Goal: Check status

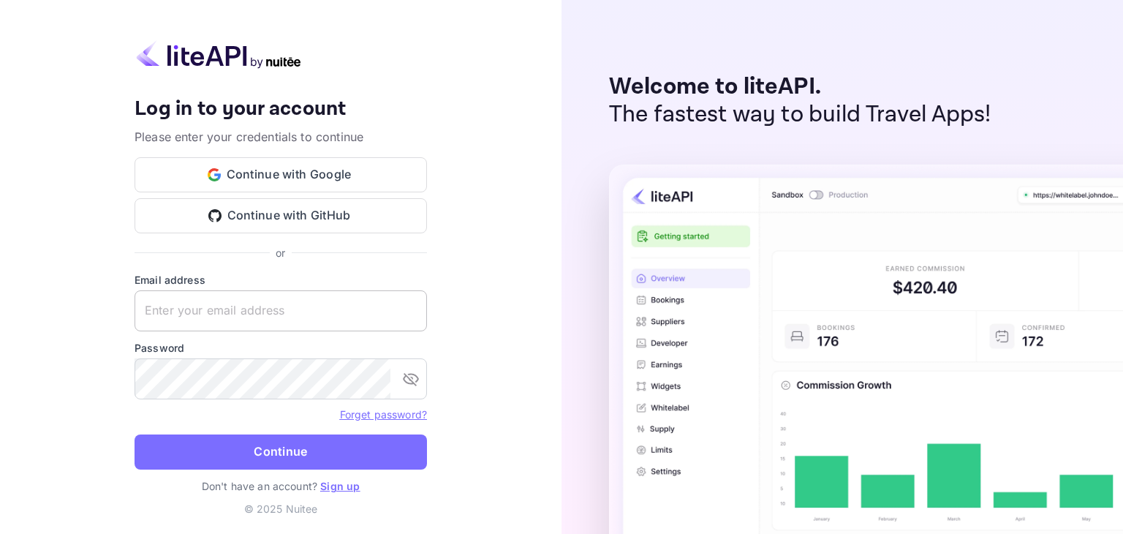
click at [290, 315] on input "text" at bounding box center [281, 310] width 293 height 41
click at [268, 311] on input "text" at bounding box center [281, 310] width 293 height 41
paste input "yahav@skygini.com"
type input "yahav@skygini.com"
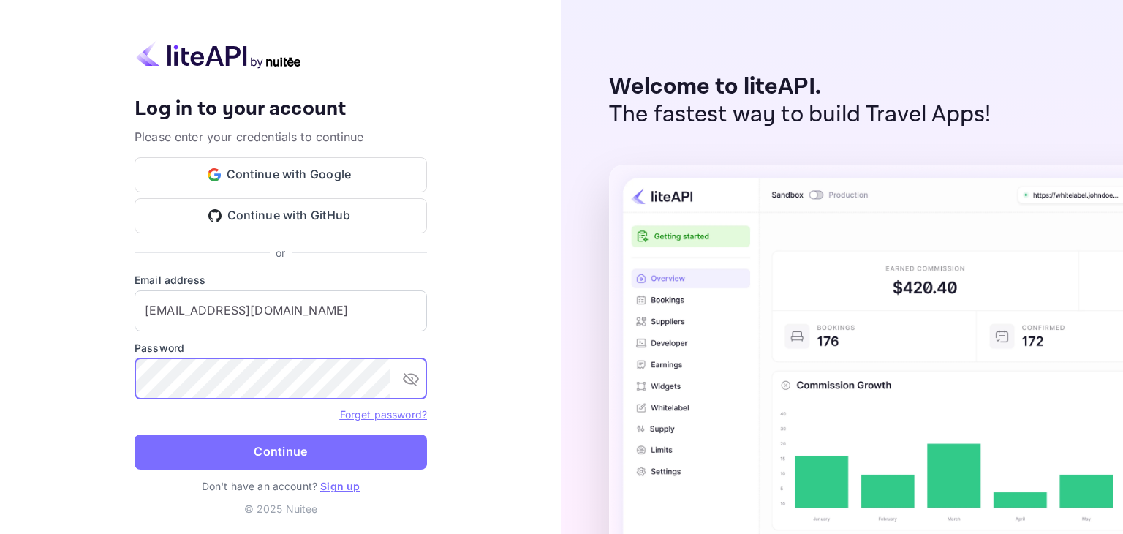
click at [410, 383] on icon "toggle password visibility" at bounding box center [411, 379] width 18 height 18
click at [324, 453] on button "Continue" at bounding box center [281, 451] width 293 height 35
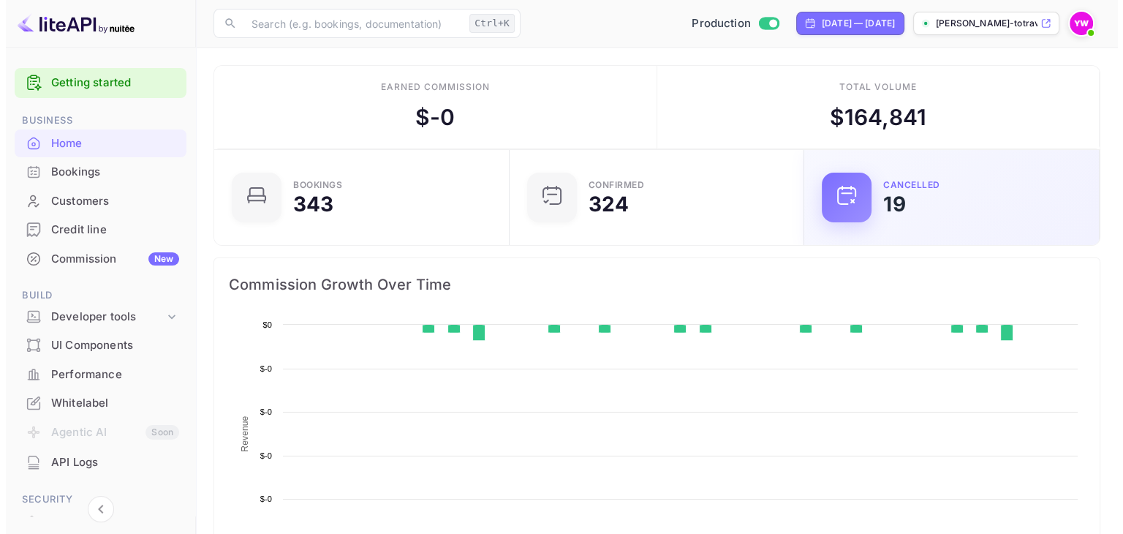
scroll to position [227, 275]
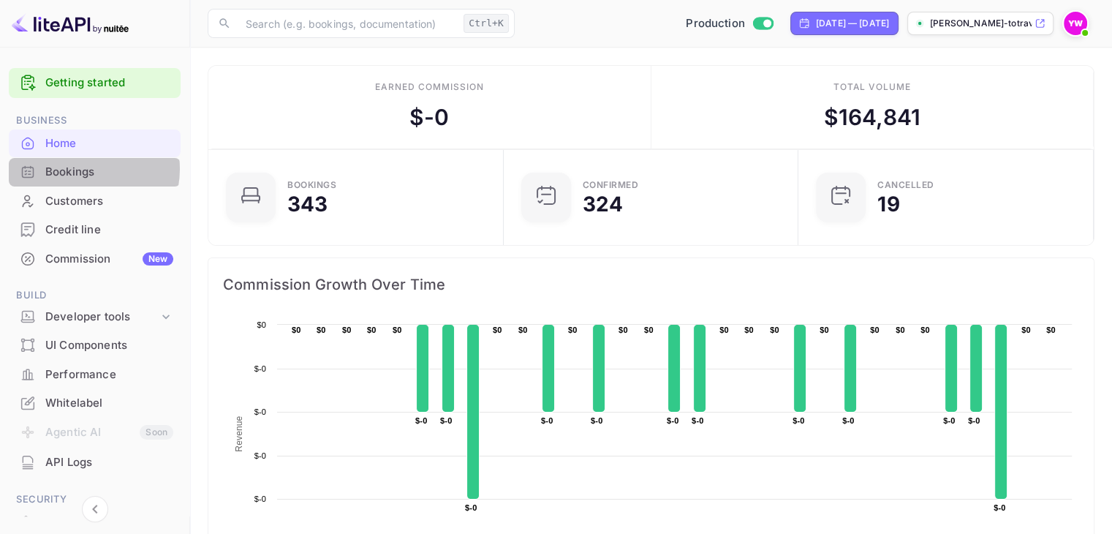
click at [80, 169] on div "Bookings" at bounding box center [109, 172] width 128 height 17
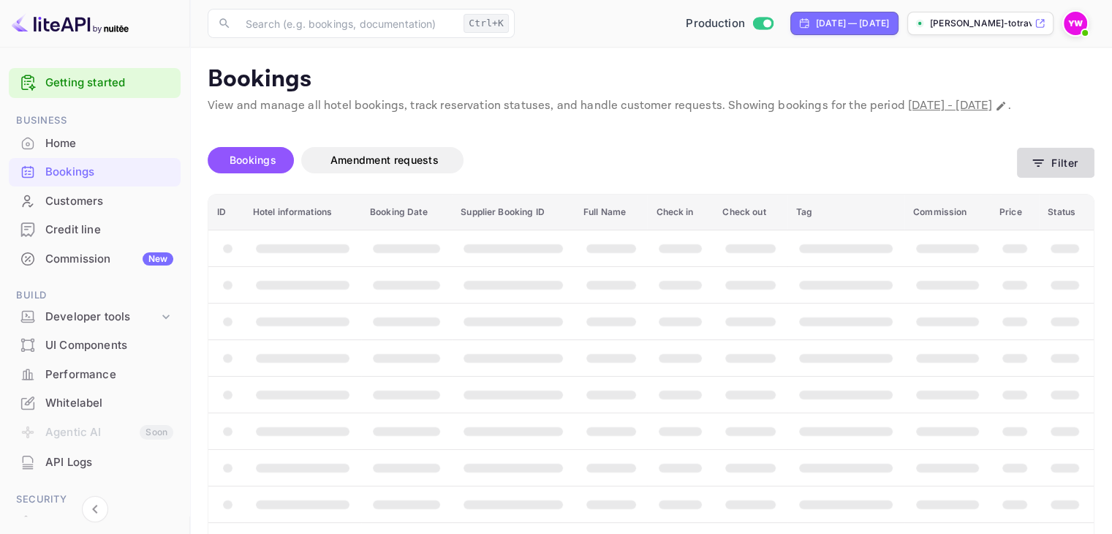
click at [1068, 178] on button "Filter" at bounding box center [1056, 163] width 78 height 30
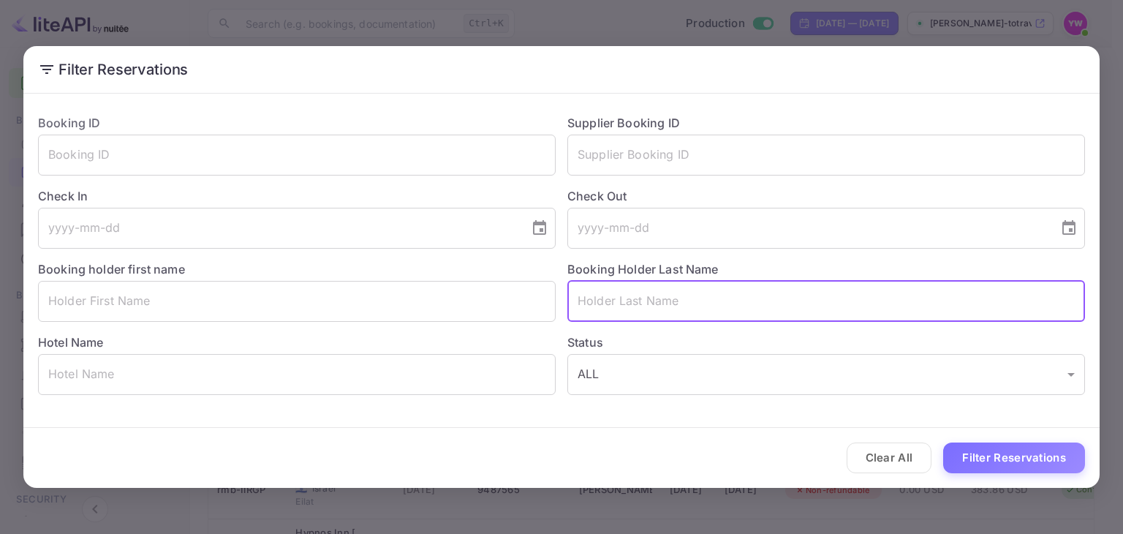
click at [666, 301] on input "text" at bounding box center [826, 301] width 518 height 41
paste input "[PERSON_NAME]"
click at [587, 301] on input "[PERSON_NAME]" at bounding box center [826, 301] width 518 height 41
drag, startPoint x: 584, startPoint y: 301, endPoint x: 541, endPoint y: 306, distance: 42.8
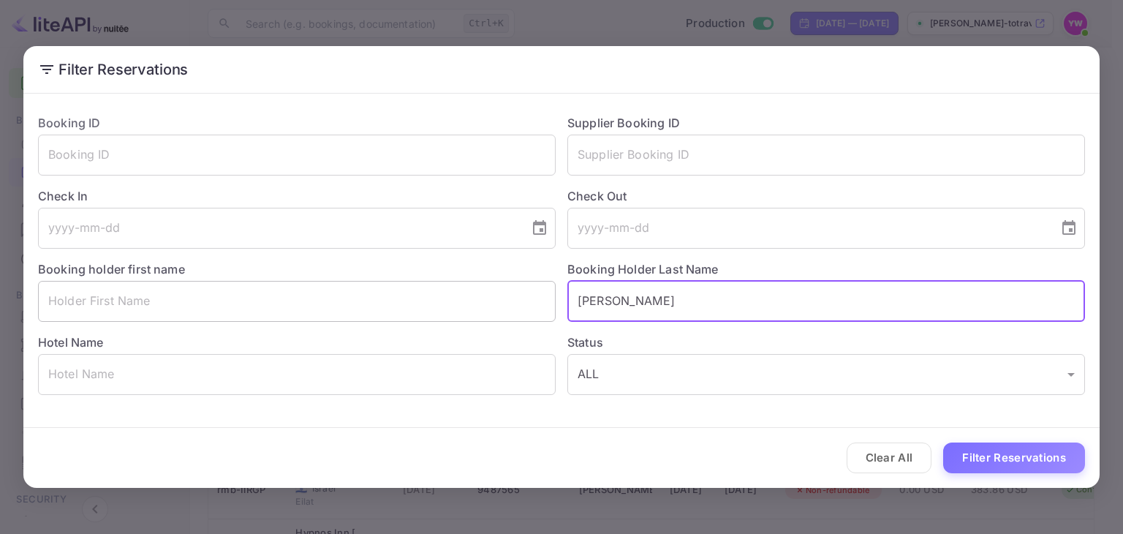
click at [541, 306] on div "Booking ID ​ Supplier Booking ID ​ Check In ​ Check Out ​ Booking holder first …" at bounding box center [555, 248] width 1059 height 293
type input "[PERSON_NAME]"
click at [460, 302] on input "text" at bounding box center [297, 301] width 518 height 41
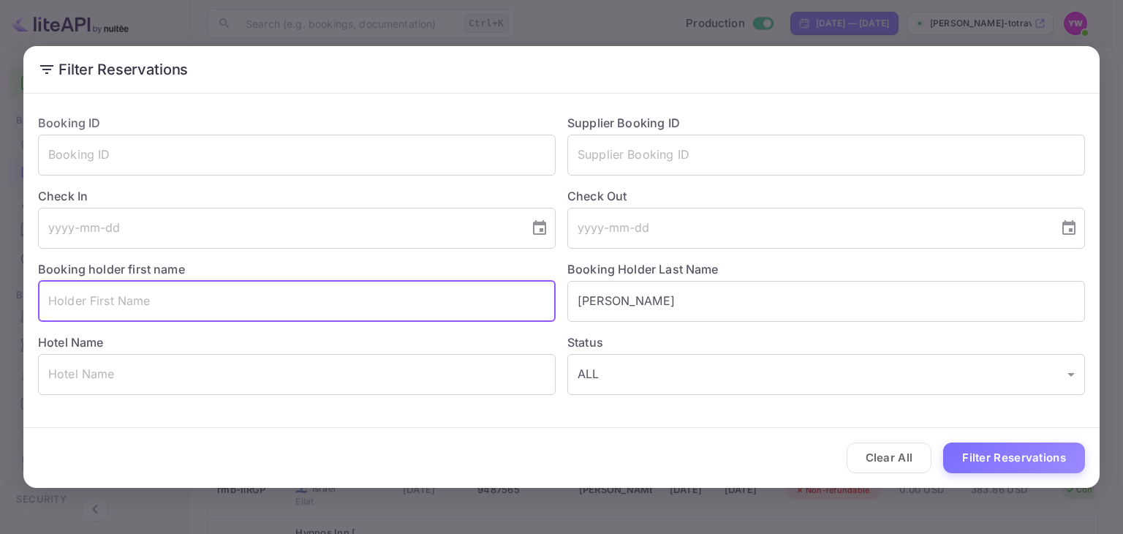
paste input "[PERSON_NAME]"
click at [89, 303] on input "[PERSON_NAME]" at bounding box center [297, 301] width 518 height 41
type input "TAL"
click at [1000, 466] on button "Filter Reservations" at bounding box center [1014, 457] width 142 height 31
